Goal: Information Seeking & Learning: Understand process/instructions

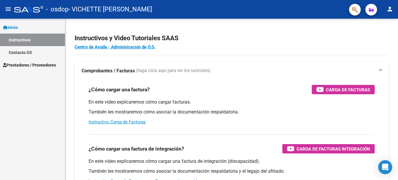
click at [55, 65] on span "Prestadores / Proveedores" at bounding box center [29, 65] width 53 height 6
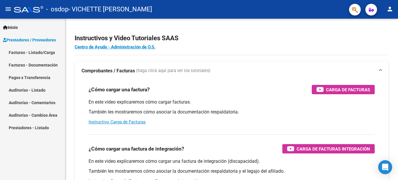
click at [42, 64] on link "Facturas - Documentación" at bounding box center [32, 65] width 65 height 13
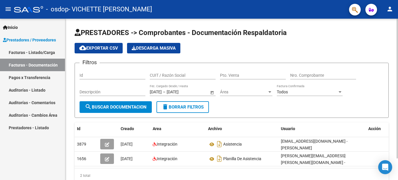
scroll to position [25, 0]
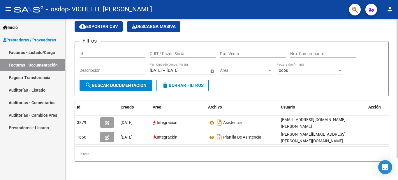
click at [394, 95] on div at bounding box center [397, 110] width 1 height 140
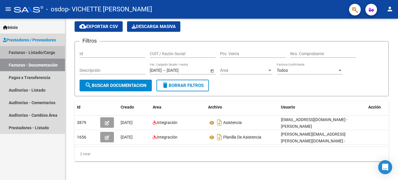
click at [46, 52] on link "Facturas - Listado/Carga" at bounding box center [32, 52] width 65 height 13
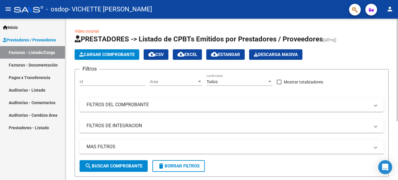
scroll to position [92, 0]
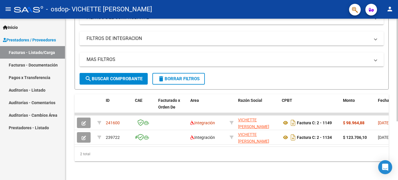
click at [394, 137] on div "Video tutorial PRESTADORES -> Listado de CPBTs Emitidos por Prestadores / Prove…" at bounding box center [232, 55] width 334 height 248
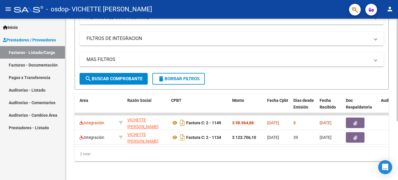
scroll to position [0, 0]
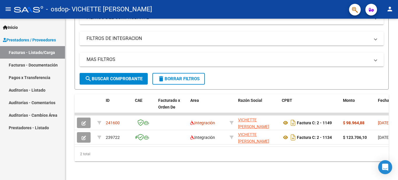
click at [13, 24] on span "Inicio" at bounding box center [10, 27] width 15 height 6
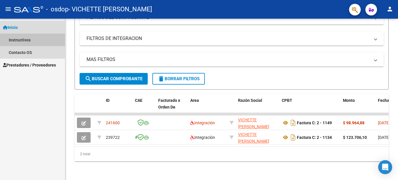
click at [25, 42] on link "Instructivos" at bounding box center [32, 40] width 65 height 13
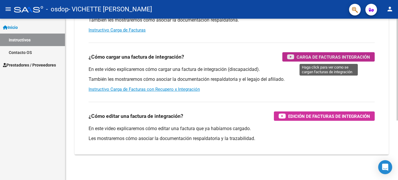
click at [318, 58] on span "Carga de Facturas Integración" at bounding box center [333, 56] width 73 height 7
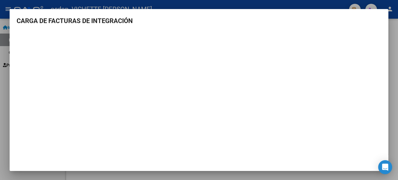
click at [349, 31] on mat-dialog-content "CARGA DE FACTURAS DE INTEGRACIÓN" at bounding box center [199, 90] width 379 height 148
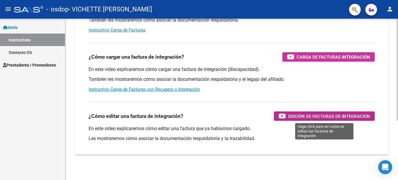
click at [357, 114] on span "Edición de Facturas de integración" at bounding box center [329, 116] width 82 height 7
